Goal: Find specific page/section: Find specific page/section

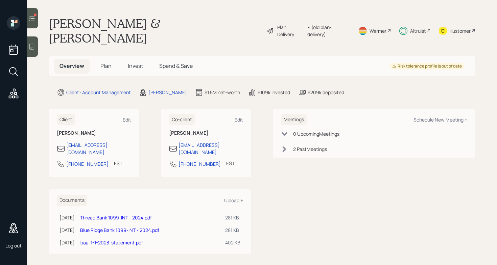
click at [294, 24] on div "Plan Delivery" at bounding box center [290, 31] width 27 height 14
click at [179, 62] on span "Spend & Save" at bounding box center [175, 65] width 33 height 7
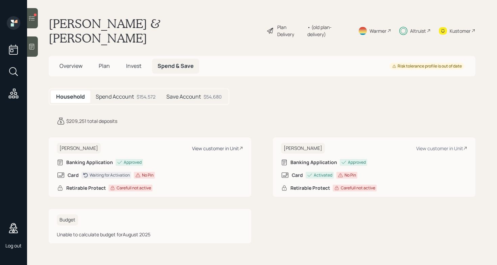
click at [222, 145] on div "View customer in Unit" at bounding box center [217, 148] width 51 height 6
